Goal: Transaction & Acquisition: Purchase product/service

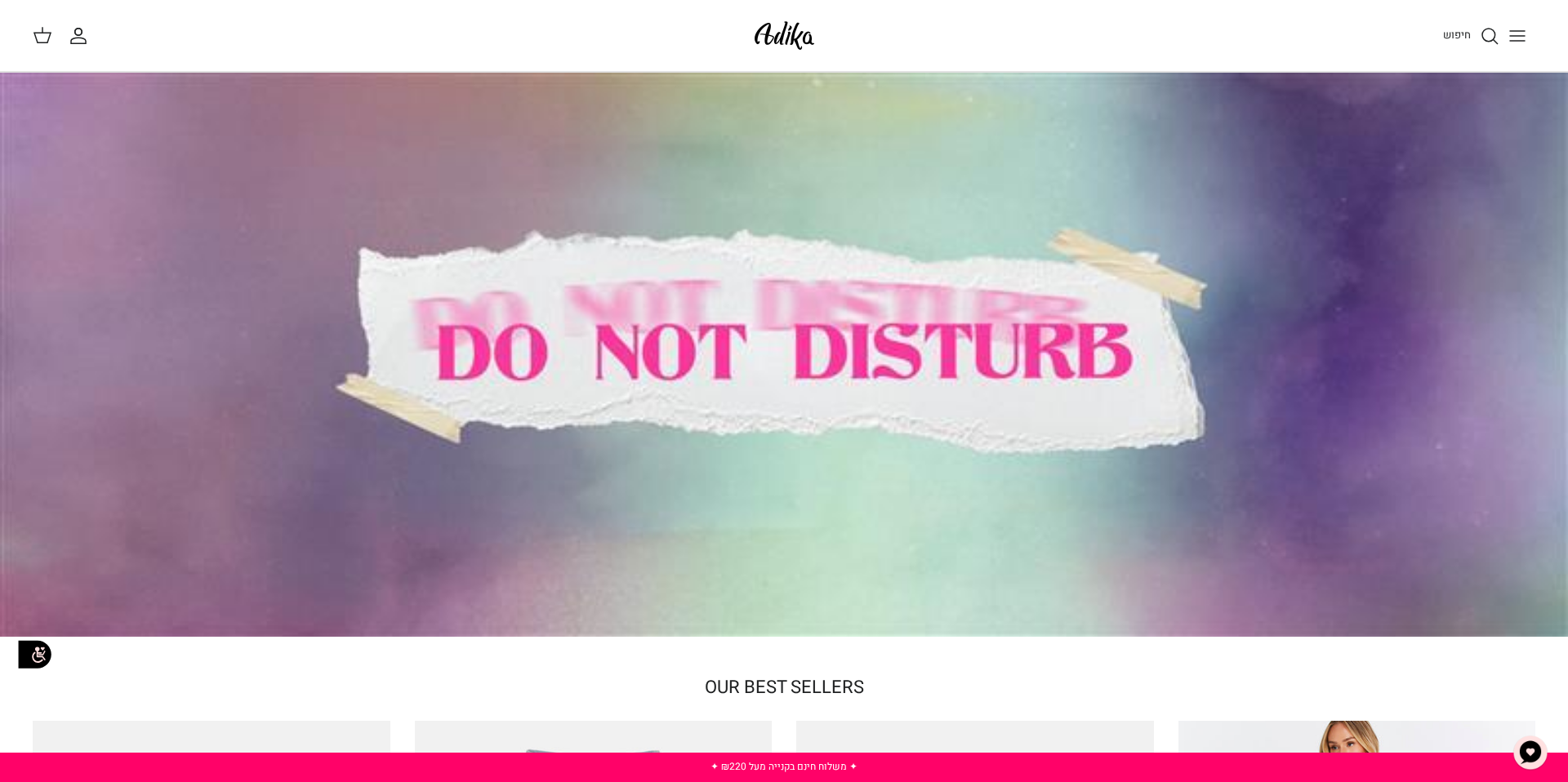
click at [85, 37] on icon "החשבון שלי" at bounding box center [78, 36] width 20 height 20
click at [858, 319] on div at bounding box center [784, 355] width 1568 height 565
